Goal: Information Seeking & Learning: Learn about a topic

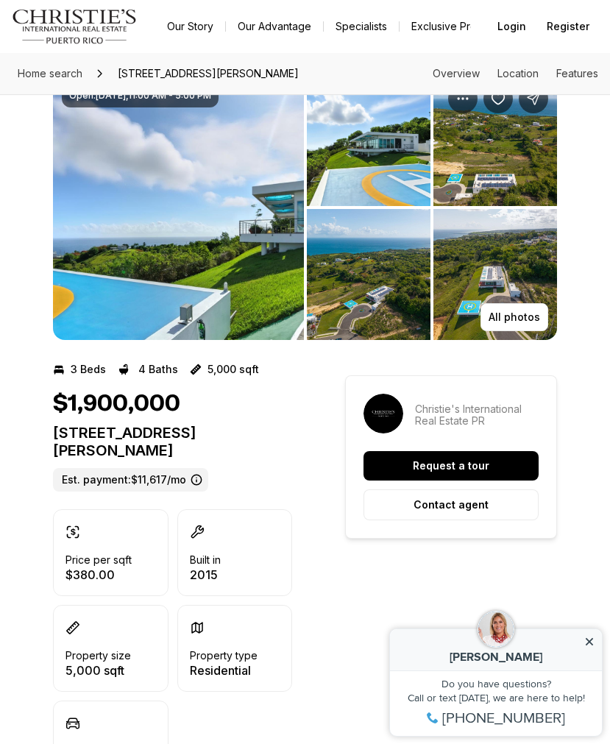
scroll to position [17, 0]
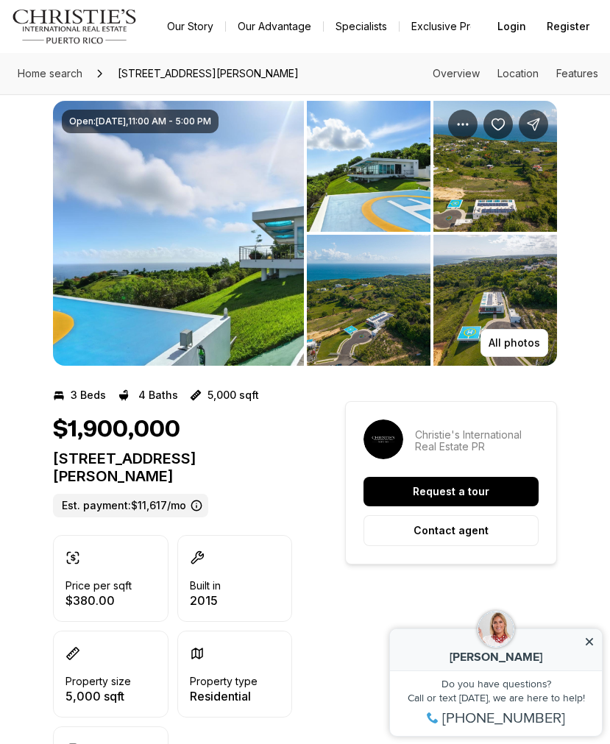
click at [239, 248] on img "View image gallery" at bounding box center [178, 233] width 251 height 265
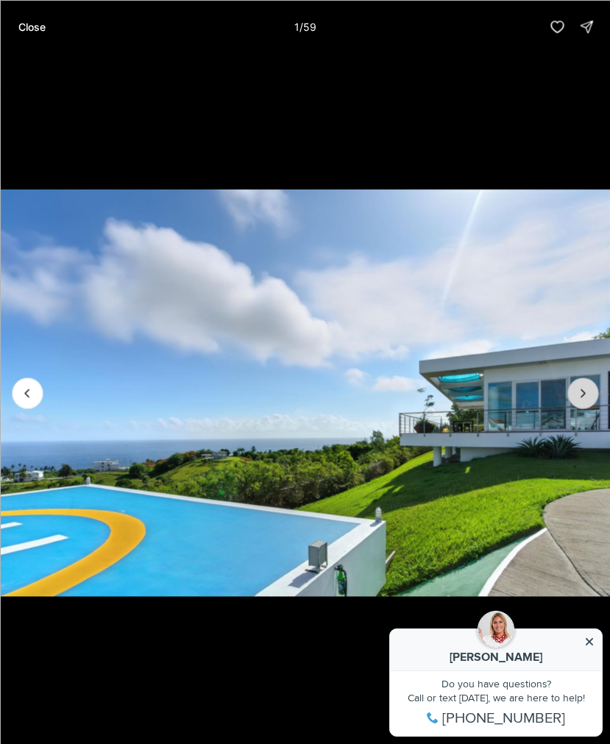
click at [584, 397] on icon "Next slide" at bounding box center [583, 393] width 15 height 15
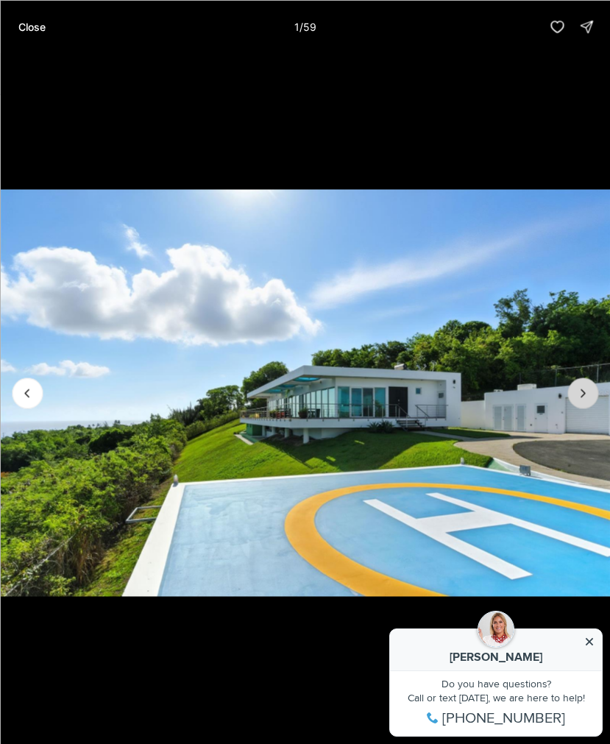
click at [584, 397] on icon "Next slide" at bounding box center [583, 393] width 15 height 15
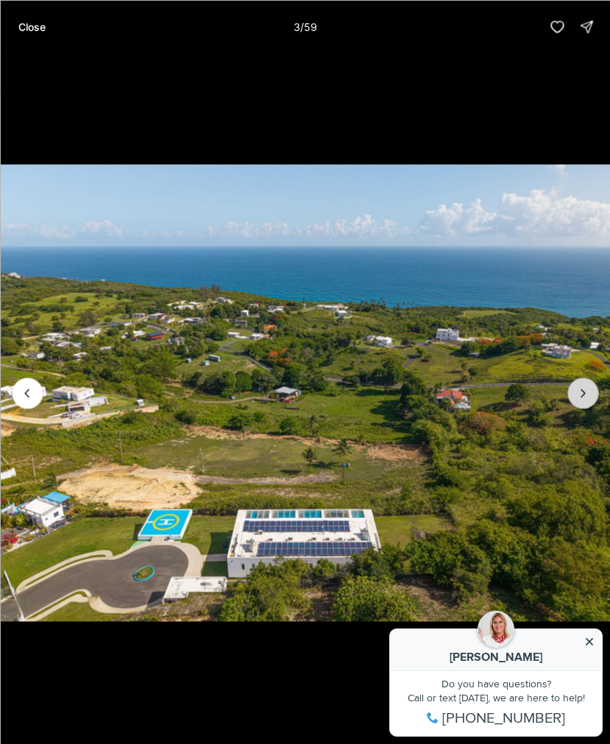
click at [584, 397] on icon "Next slide" at bounding box center [583, 393] width 15 height 15
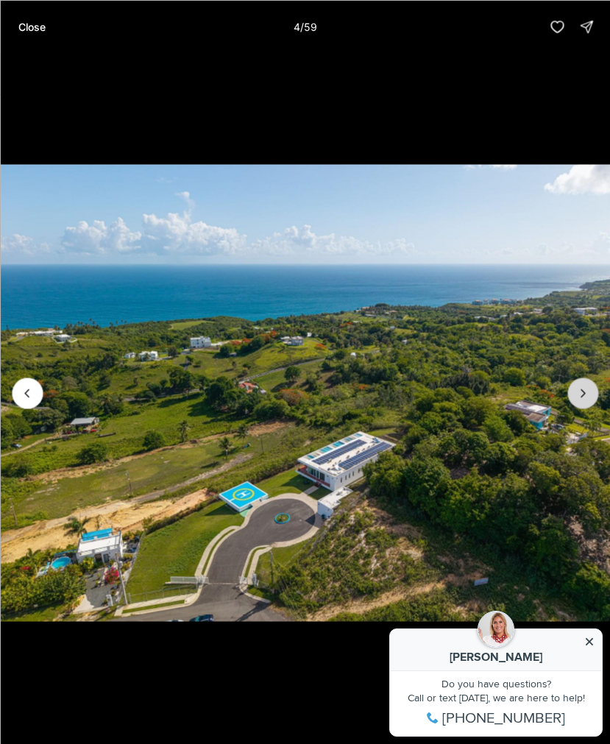
click at [584, 397] on icon "Next slide" at bounding box center [583, 393] width 15 height 15
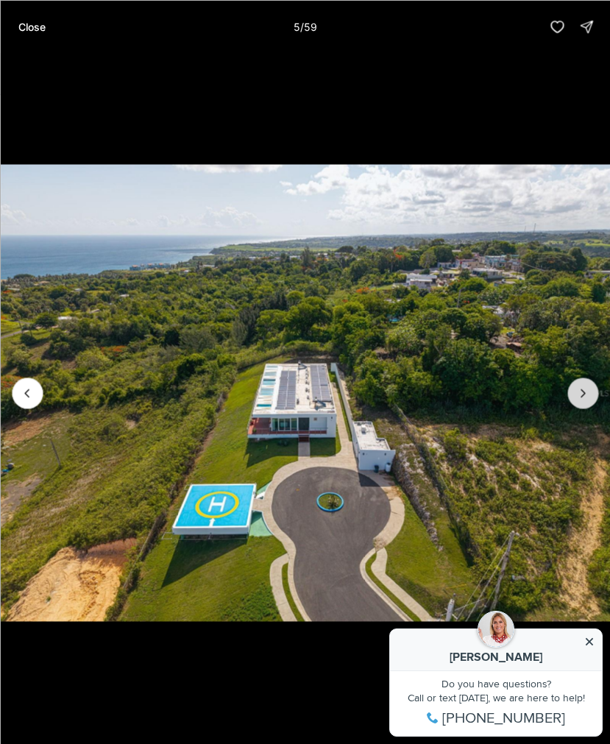
click at [584, 397] on icon "Next slide" at bounding box center [583, 393] width 15 height 15
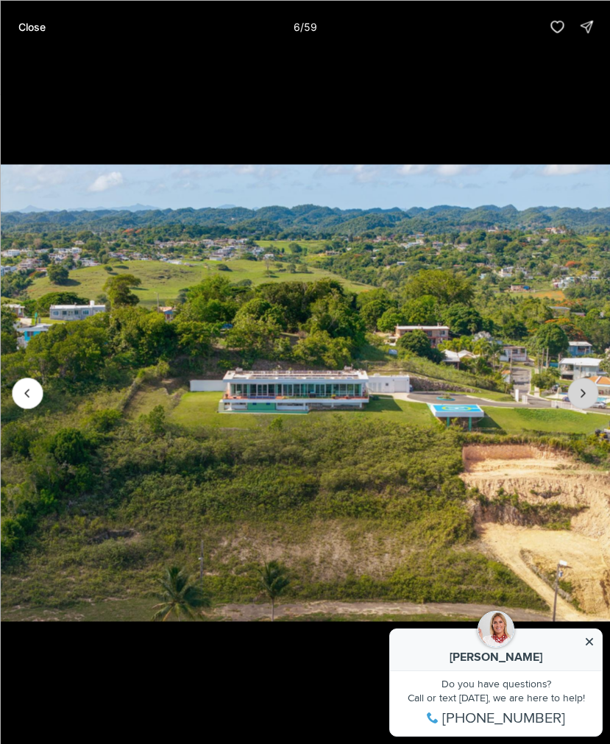
click at [584, 397] on icon "Next slide" at bounding box center [583, 393] width 15 height 15
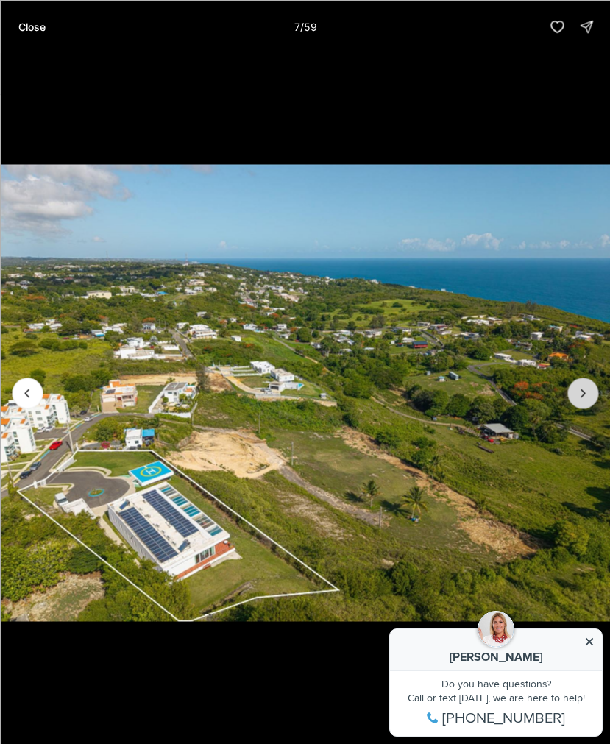
click at [584, 397] on icon "Next slide" at bounding box center [583, 393] width 15 height 15
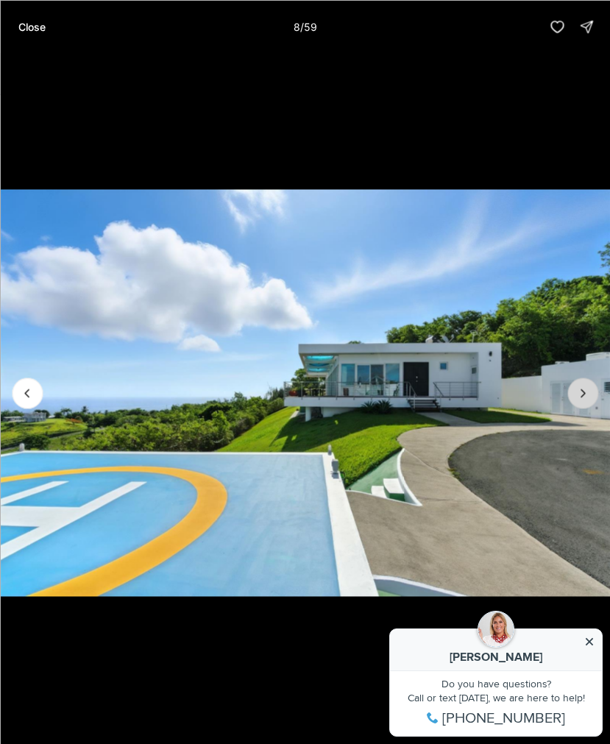
click at [584, 397] on icon "Next slide" at bounding box center [583, 393] width 15 height 15
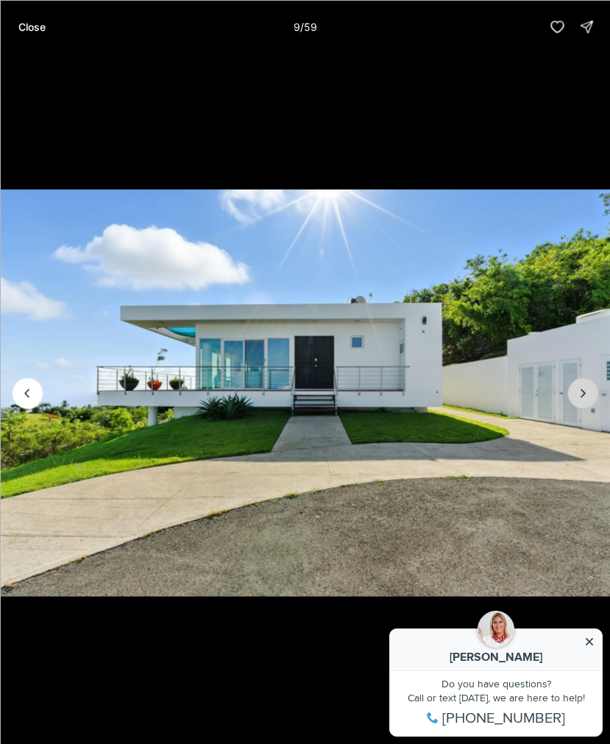
click at [584, 397] on icon "Next slide" at bounding box center [583, 393] width 15 height 15
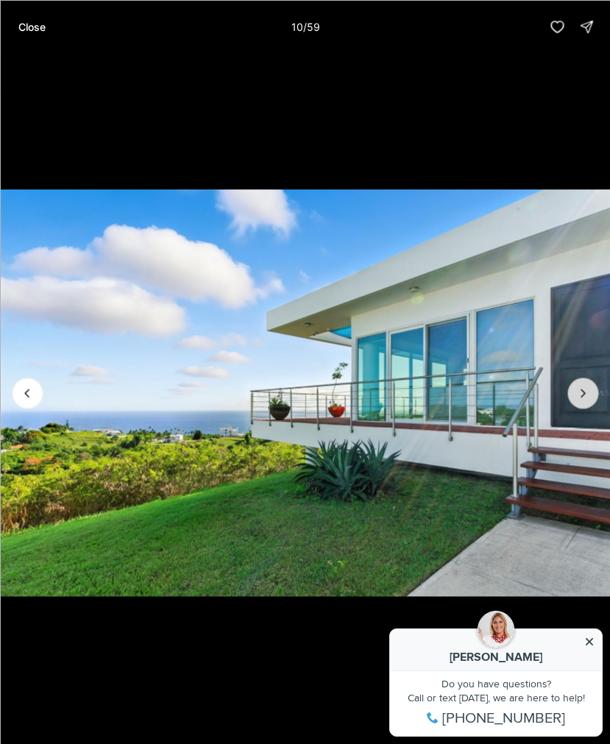
click at [584, 397] on icon "Next slide" at bounding box center [583, 393] width 15 height 15
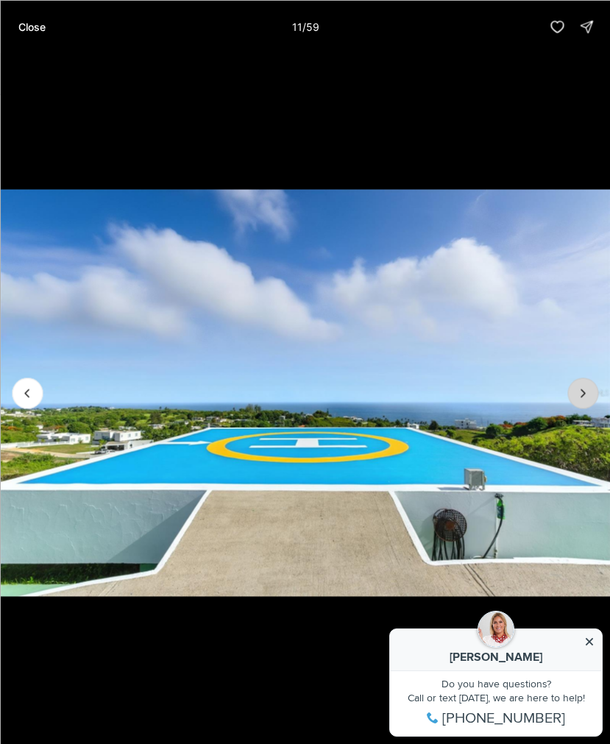
click at [584, 397] on icon "Next slide" at bounding box center [583, 393] width 15 height 15
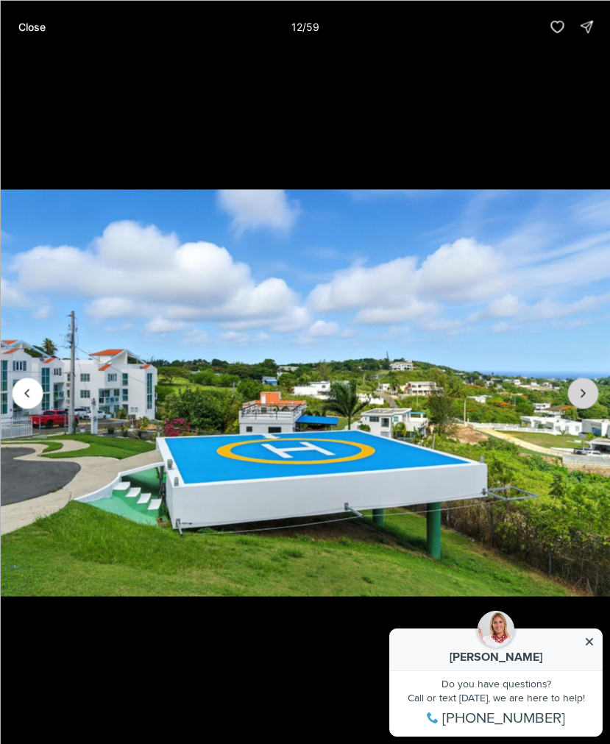
click at [584, 397] on icon "Next slide" at bounding box center [583, 393] width 15 height 15
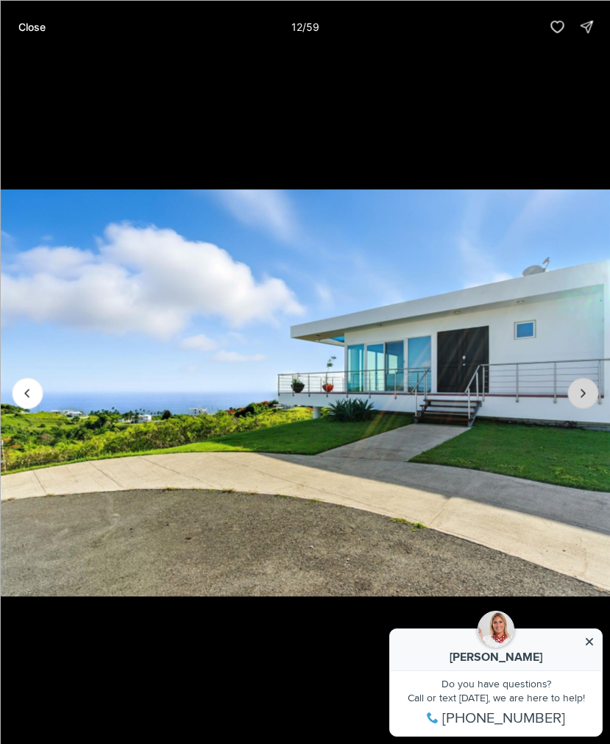
click at [584, 397] on icon "Next slide" at bounding box center [583, 393] width 15 height 15
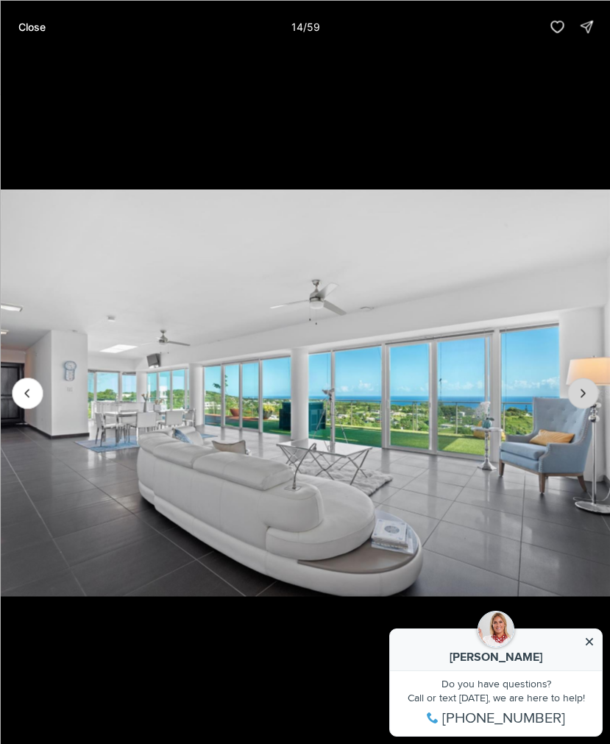
click at [584, 397] on icon "Next slide" at bounding box center [583, 393] width 15 height 15
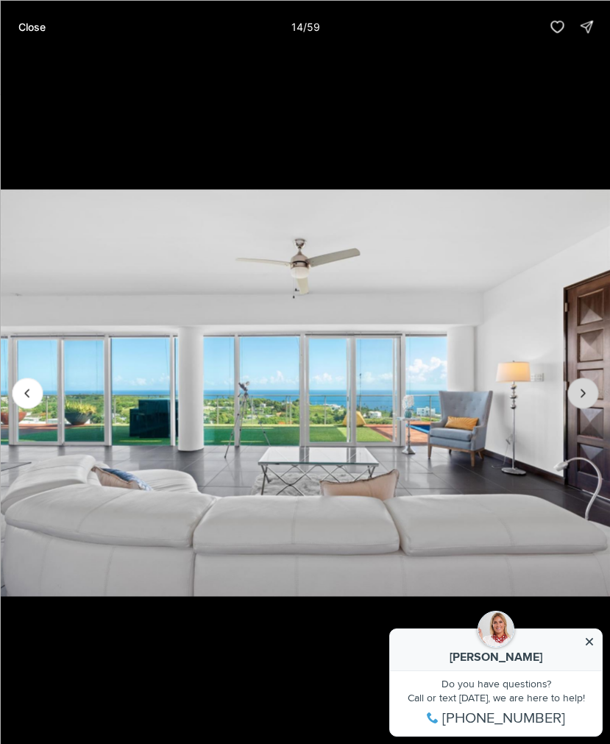
click at [584, 397] on icon "Next slide" at bounding box center [583, 393] width 15 height 15
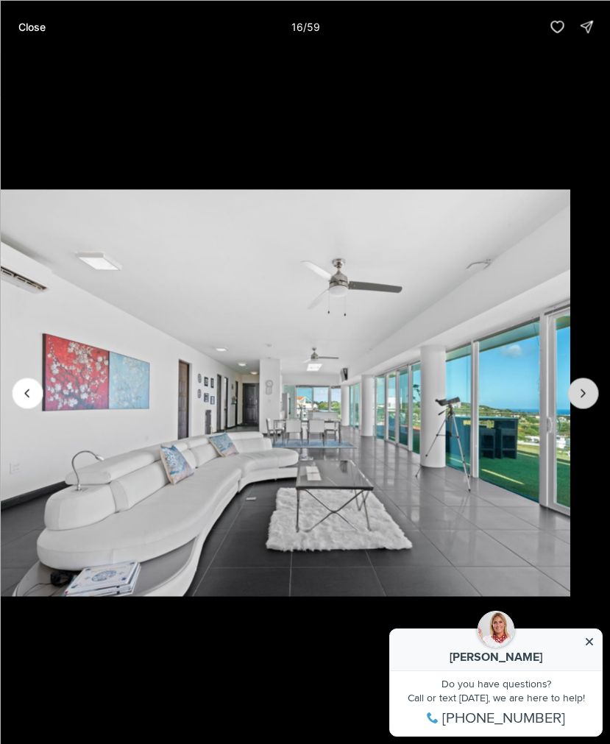
click at [584, 397] on icon "Next slide" at bounding box center [583, 393] width 15 height 15
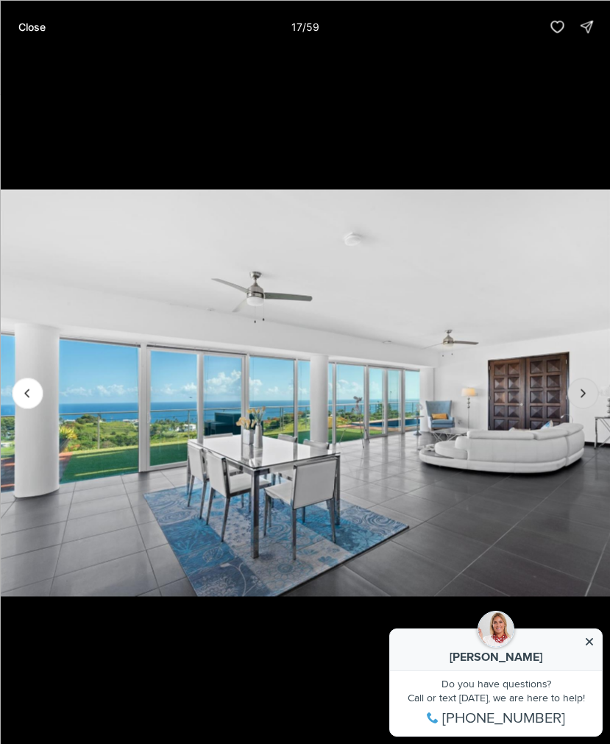
click at [584, 397] on icon "Next slide" at bounding box center [583, 393] width 15 height 15
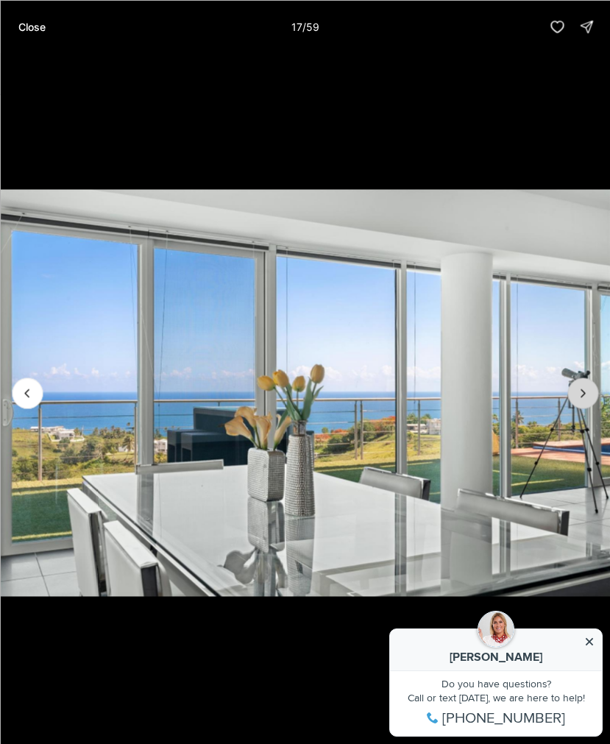
click at [584, 397] on icon "Next slide" at bounding box center [583, 393] width 15 height 15
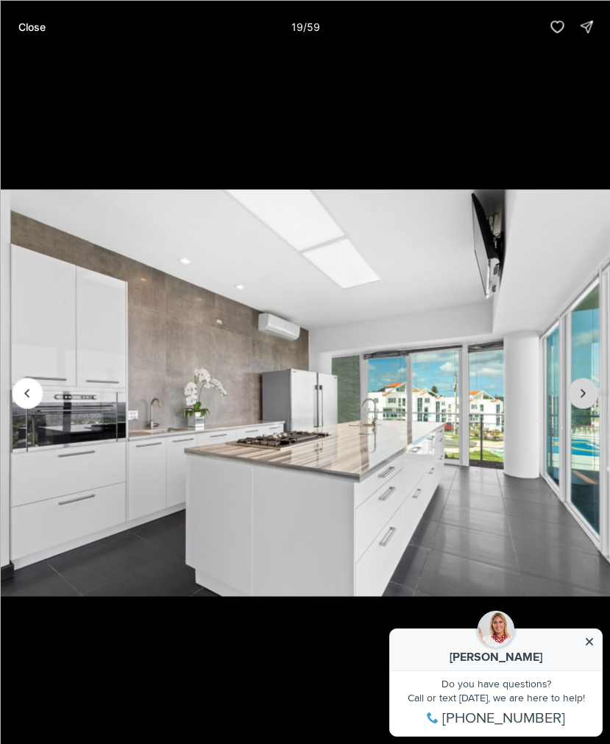
click at [584, 397] on icon "Next slide" at bounding box center [583, 393] width 15 height 15
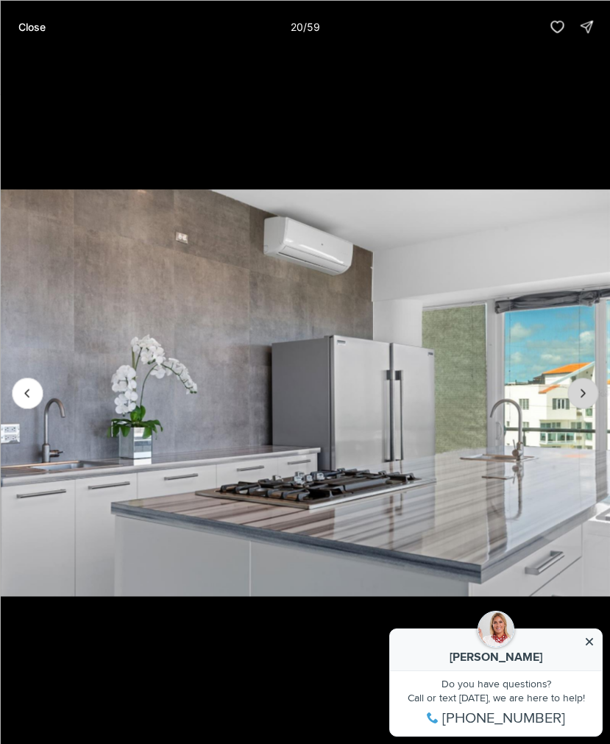
click at [584, 397] on icon "Next slide" at bounding box center [583, 393] width 15 height 15
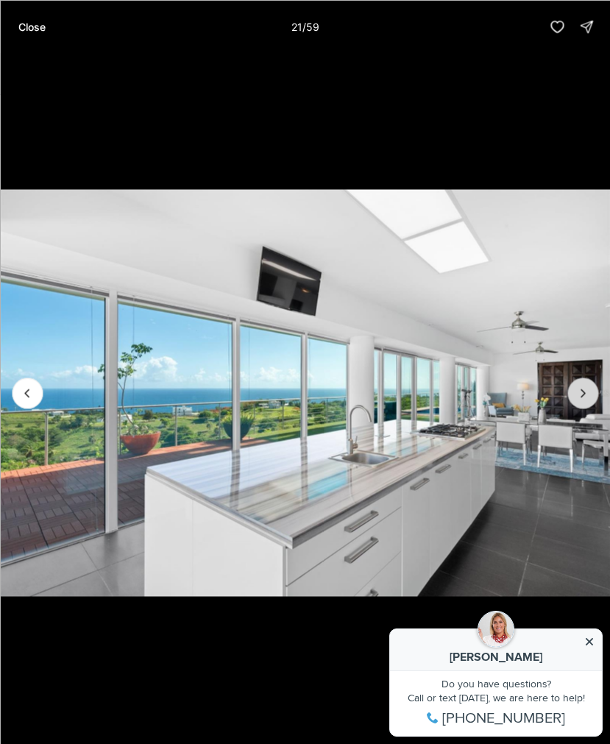
click at [584, 397] on icon "Next slide" at bounding box center [583, 393] width 15 height 15
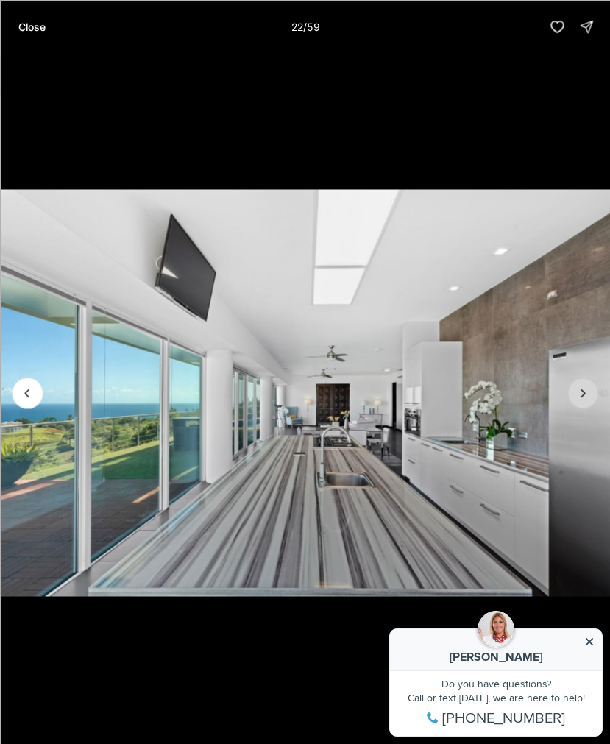
click at [584, 397] on icon "Next slide" at bounding box center [583, 393] width 15 height 15
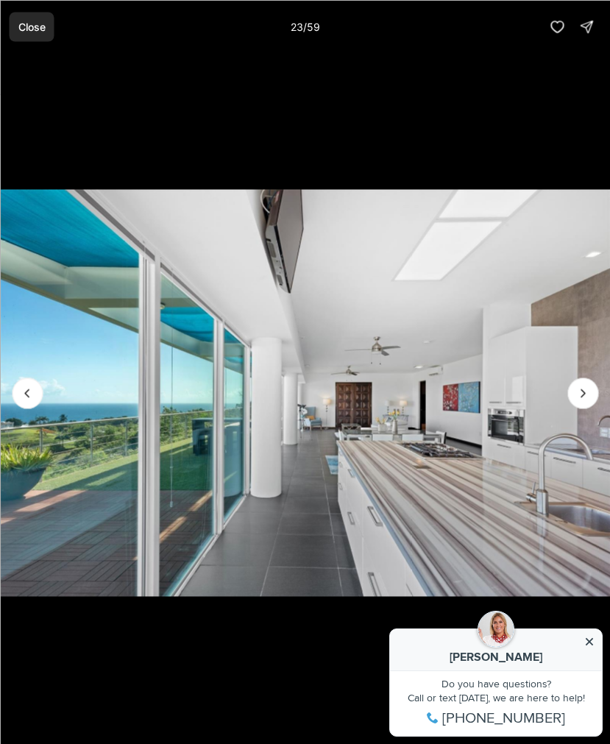
click at [33, 25] on p "Close" at bounding box center [31, 27] width 27 height 12
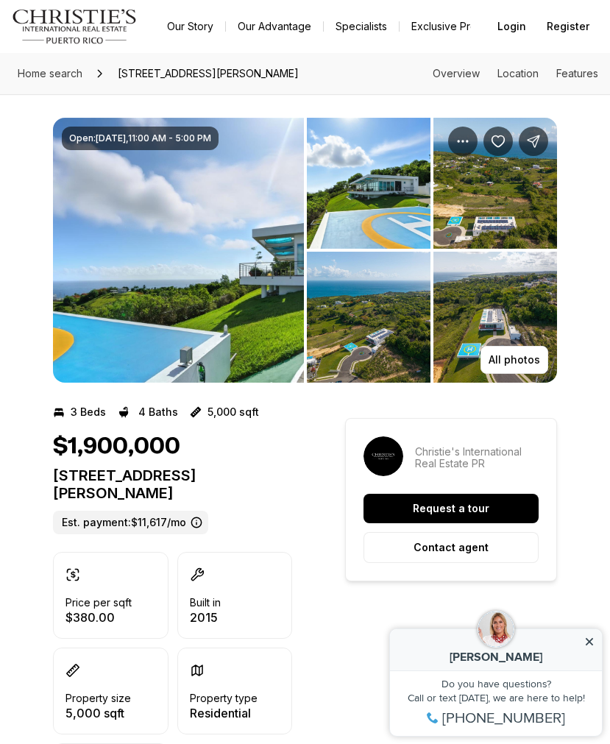
scroll to position [0, 0]
